Goal: Task Accomplishment & Management: Complete application form

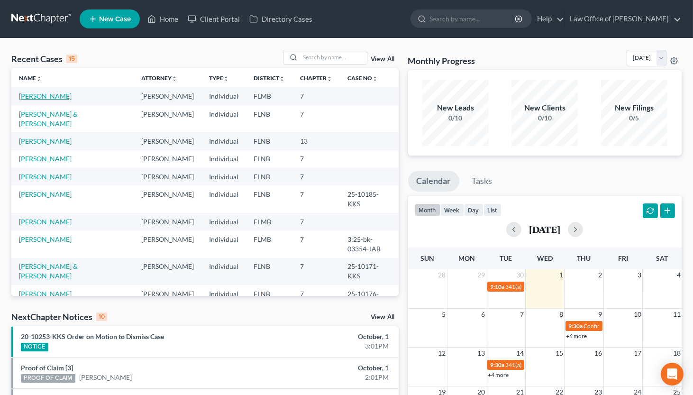
click at [46, 96] on link "[PERSON_NAME]" at bounding box center [45, 96] width 53 height 8
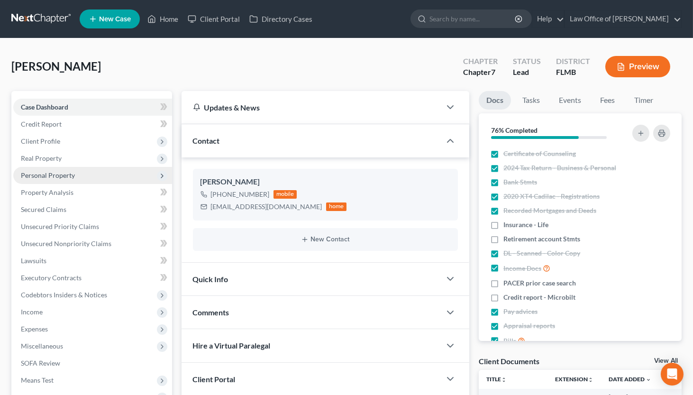
click at [43, 174] on span "Personal Property" at bounding box center [48, 175] width 54 height 8
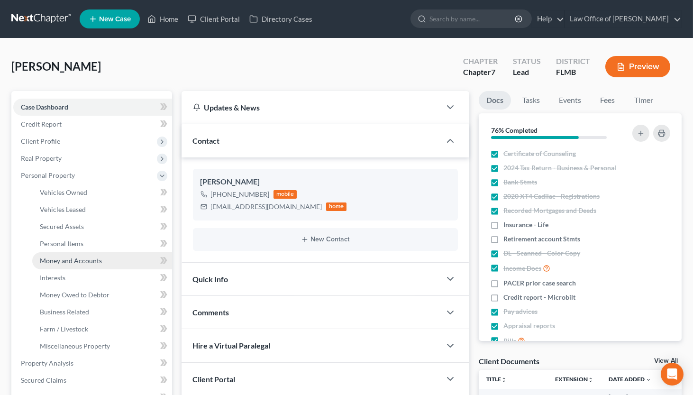
click at [76, 258] on span "Money and Accounts" at bounding box center [71, 260] width 62 height 8
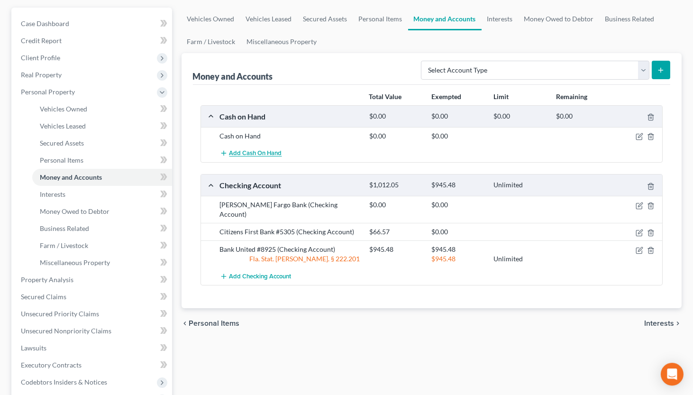
scroll to position [52, 0]
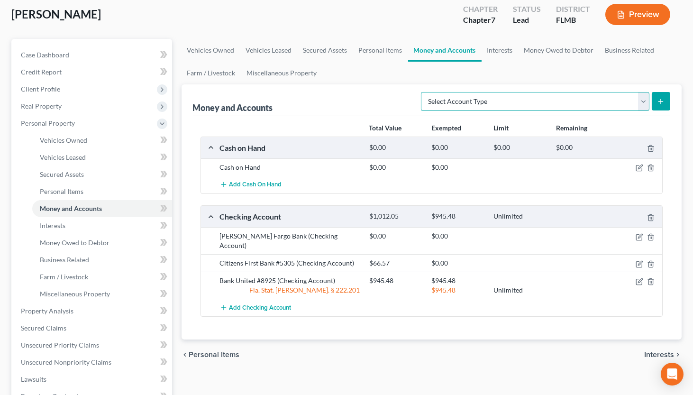
click at [462, 108] on select "Select Account Type Brokerage (A/B: 18, SOFA: 20) Cash on Hand (A/B: 16) Certif…" at bounding box center [535, 101] width 229 height 19
select select "savings"
click option "Savings Account (A/B: 17, SOFA: 20)" at bounding box center [0, 0] width 0 height 0
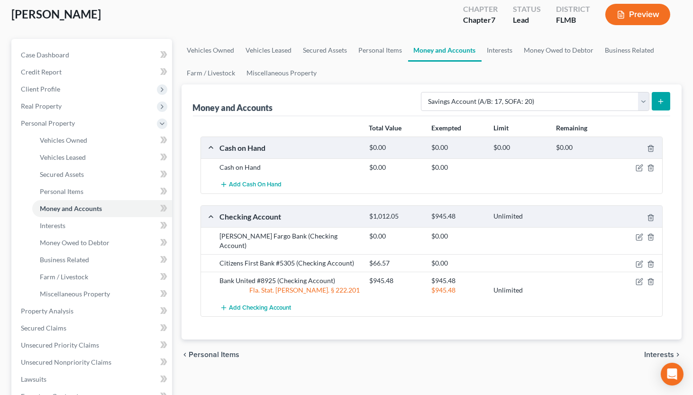
click at [664, 101] on icon "submit" at bounding box center [661, 102] width 8 height 8
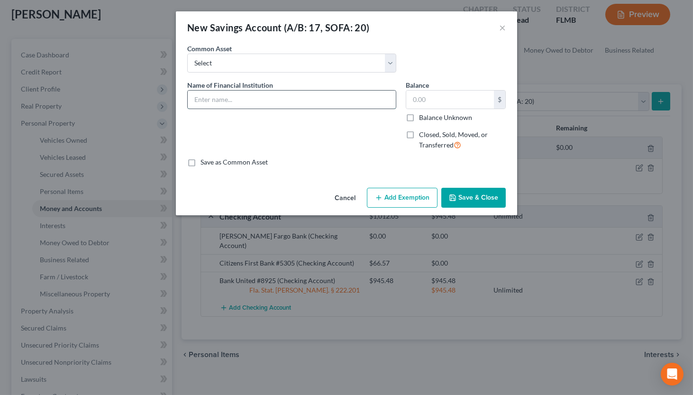
click at [354, 98] on input "text" at bounding box center [292, 100] width 208 height 18
type input "Space Coast Credit Union"
type input "5.00"
click at [264, 102] on input "Space Coast Credit Union" at bounding box center [292, 100] width 208 height 18
type input "Space Coast Credit Union #2460"
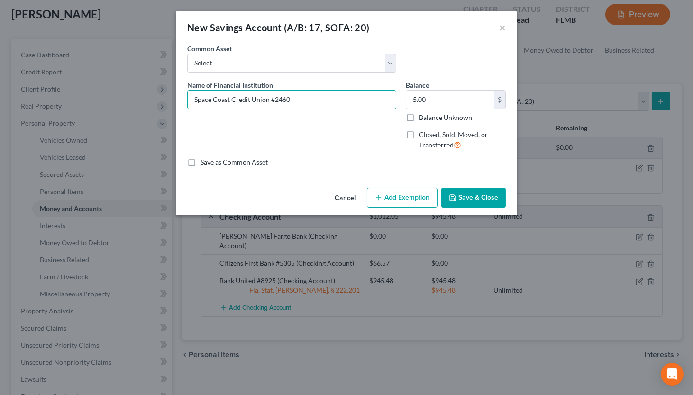
click at [490, 203] on button "Save & Close" at bounding box center [473, 198] width 64 height 20
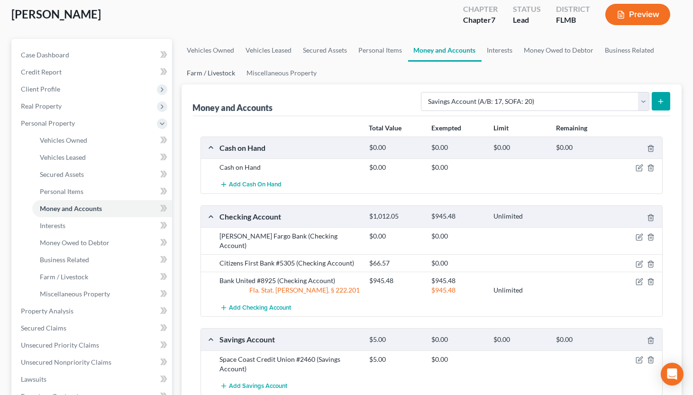
scroll to position [0, 0]
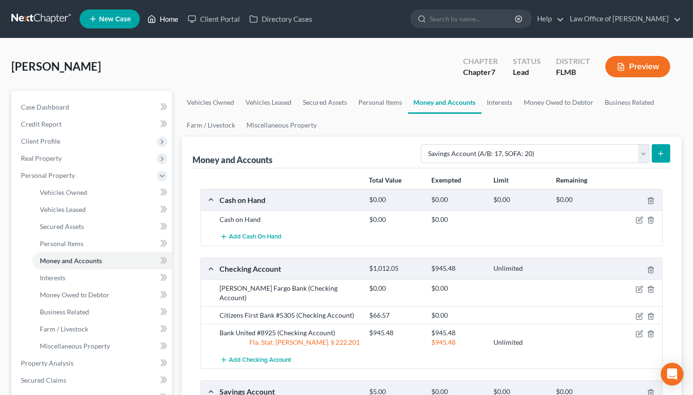
click at [159, 18] on link "Home" at bounding box center [163, 18] width 40 height 17
